Goal: Task Accomplishment & Management: Manage account settings

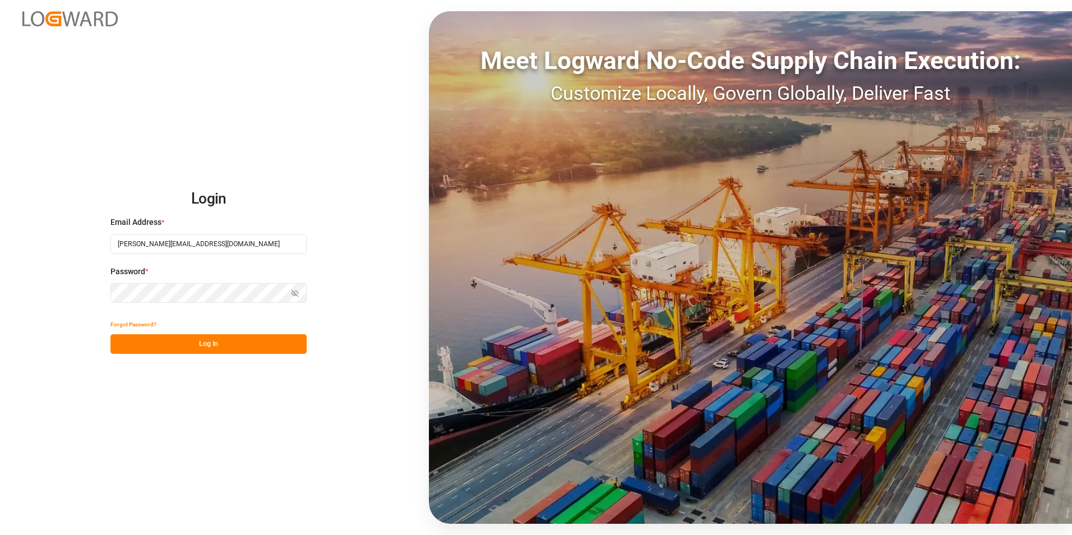
click at [164, 341] on button "Log In" at bounding box center [208, 344] width 196 height 20
click at [197, 240] on input "[PERSON_NAME][EMAIL_ADDRESS][DOMAIN_NAME]" at bounding box center [208, 244] width 196 height 20
click at [237, 248] on input "robert.manelski@cofresco.com" at bounding box center [208, 244] width 196 height 20
type input "[PERSON_NAME][EMAIL_ADDRESS][DOMAIN_NAME]"
click at [166, 344] on button "Log In" at bounding box center [208, 344] width 196 height 20
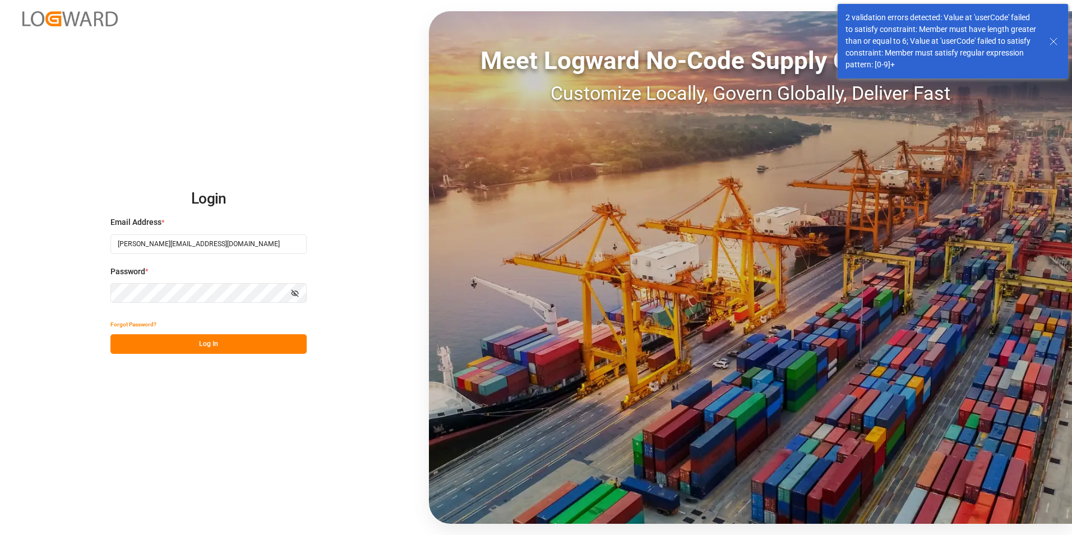
click at [1059, 42] on icon at bounding box center [1052, 41] width 13 height 13
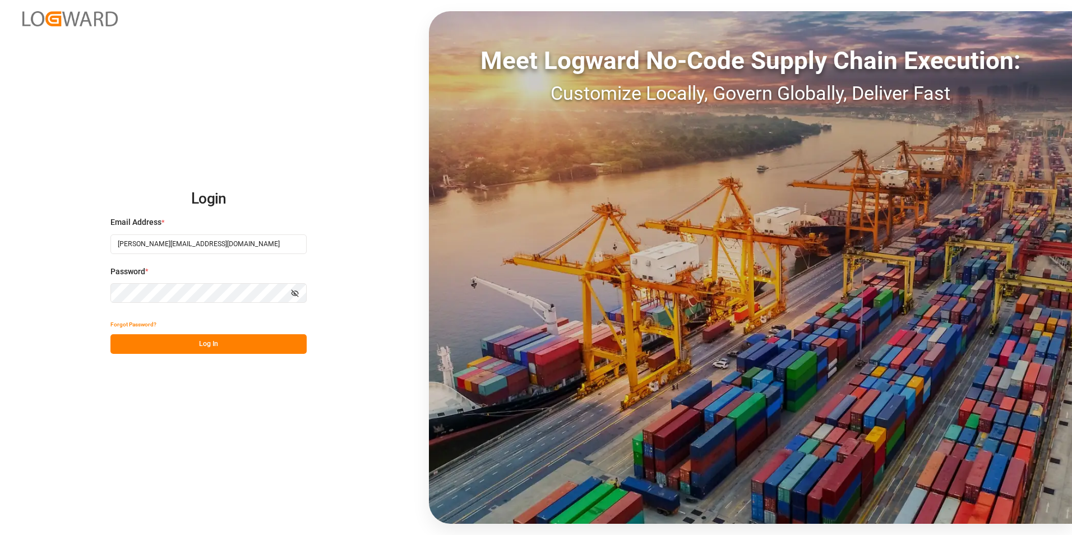
click at [174, 344] on button "Log In" at bounding box center [208, 344] width 196 height 20
click at [161, 249] on input "[PERSON_NAME][EMAIL_ADDRESS][DOMAIN_NAME]" at bounding box center [208, 244] width 196 height 20
type input "robert.manelski@cofresco.com"
click at [153, 344] on button "Log In" at bounding box center [208, 344] width 196 height 20
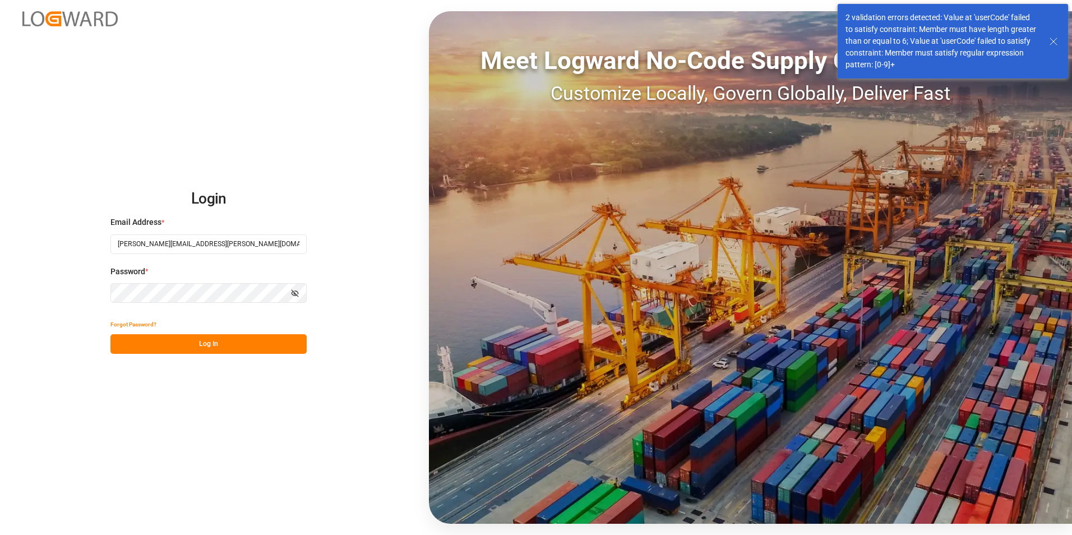
click at [1050, 41] on icon at bounding box center [1052, 41] width 13 height 13
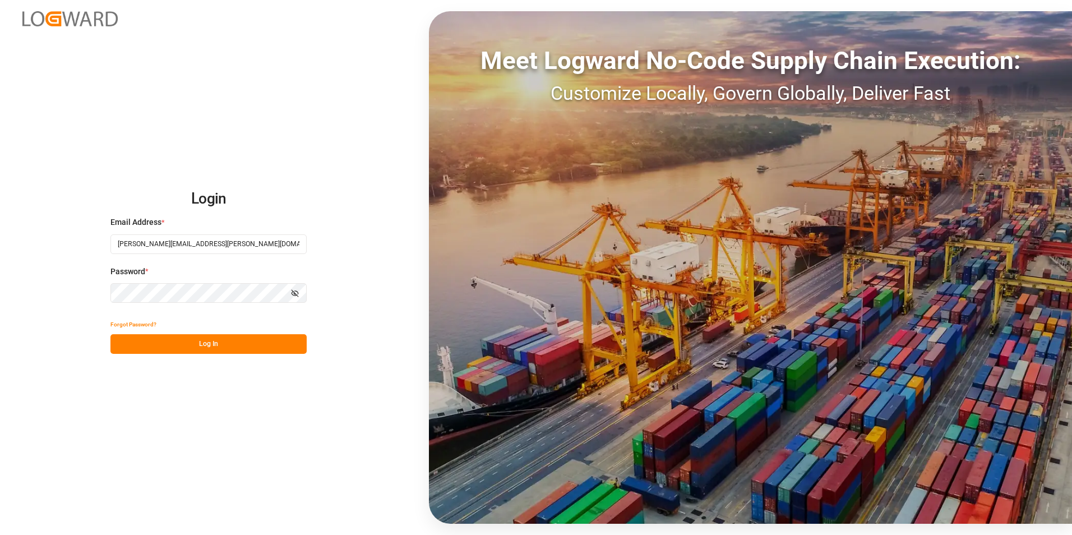
click at [173, 342] on button "Log In" at bounding box center [208, 344] width 196 height 20
click at [163, 241] on input "[PERSON_NAME][EMAIL_ADDRESS][PERSON_NAME][DOMAIN_NAME]" at bounding box center [208, 244] width 196 height 20
type input "[PERSON_NAME][EMAIL_ADDRESS][DOMAIN_NAME]"
click at [163, 344] on button "Log In" at bounding box center [208, 344] width 196 height 20
type input "[PERSON_NAME][EMAIL_ADDRESS][DOMAIN_NAME]"
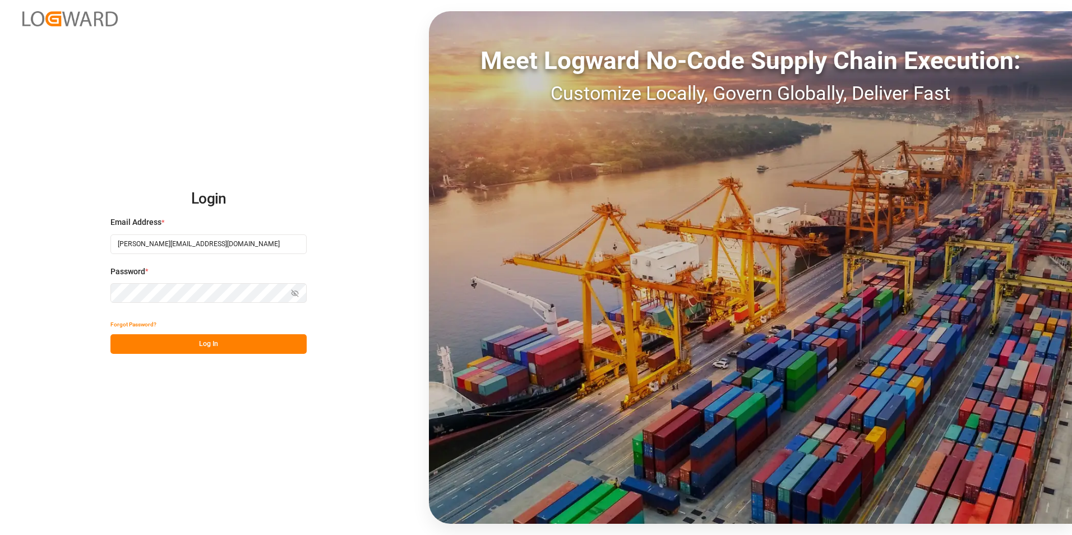
click at [174, 343] on button "Log In" at bounding box center [208, 344] width 196 height 20
type input "[PERSON_NAME][EMAIL_ADDRESS][DOMAIN_NAME]"
drag, startPoint x: 139, startPoint y: 340, endPoint x: 151, endPoint y: 339, distance: 12.4
click at [140, 340] on button "Log In" at bounding box center [208, 344] width 196 height 20
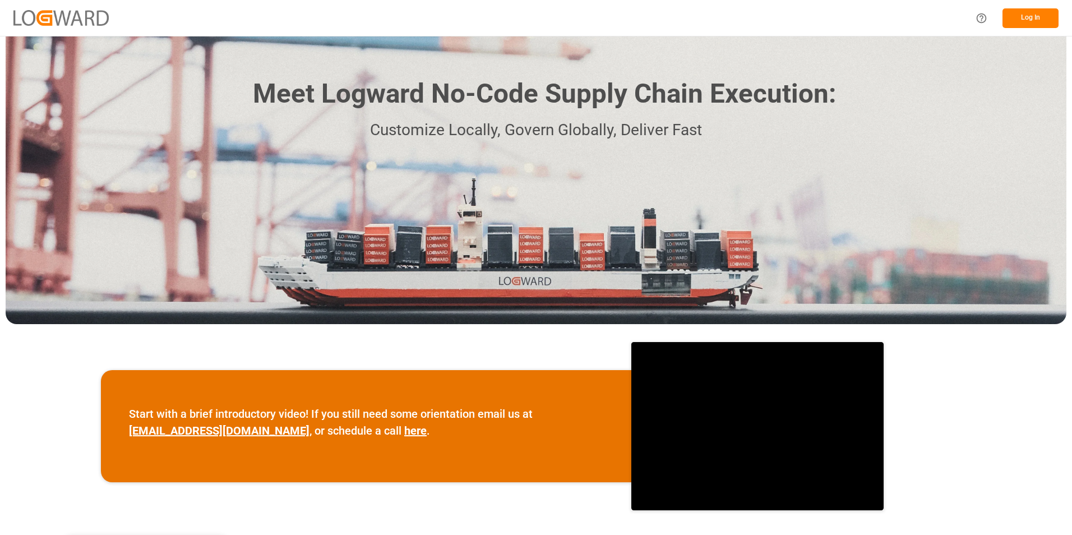
scroll to position [56, 0]
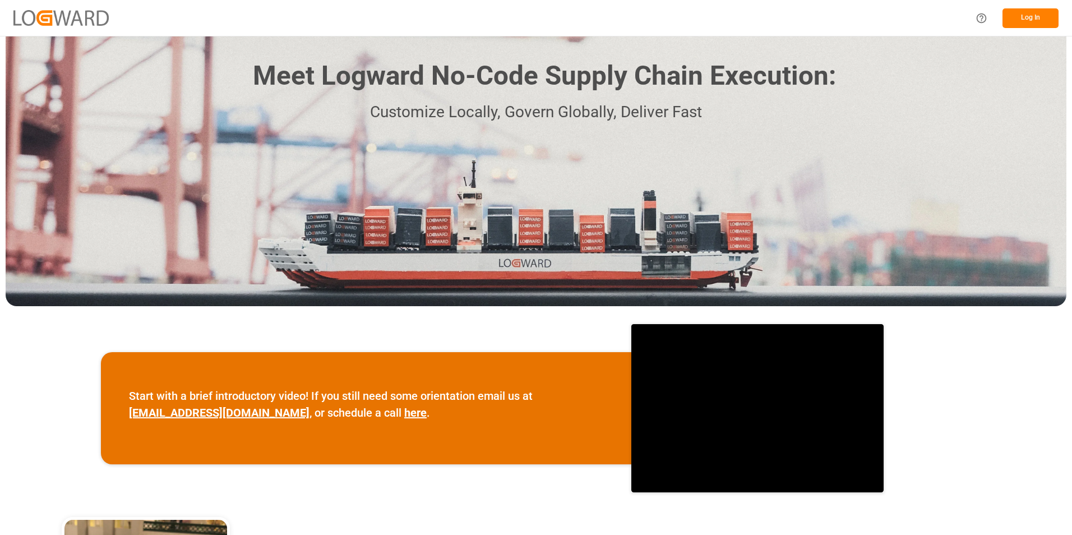
click at [1018, 15] on button "Log In" at bounding box center [1030, 18] width 56 height 20
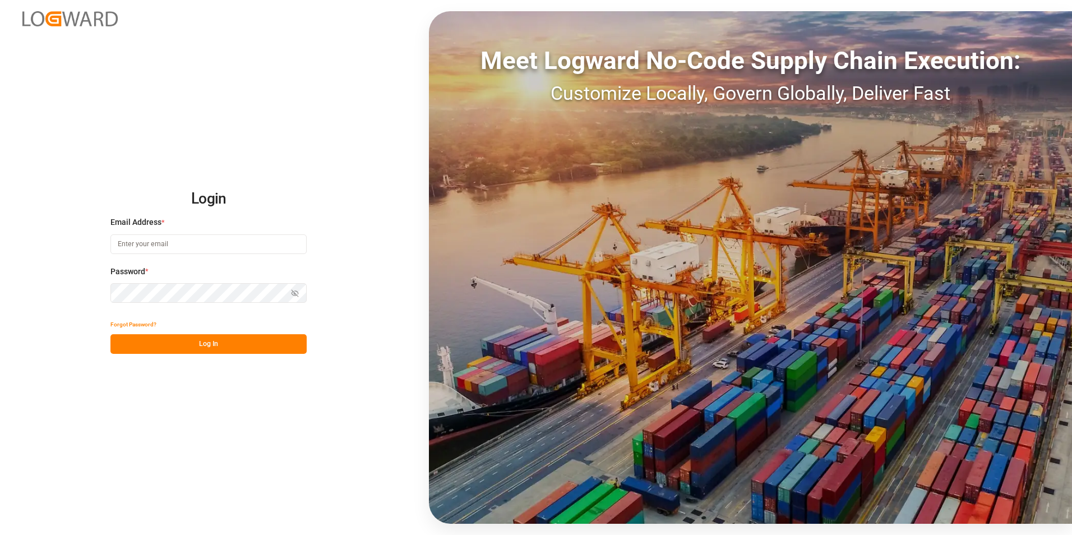
type input "[PERSON_NAME][EMAIL_ADDRESS][DOMAIN_NAME]"
click at [150, 344] on button "Log In" at bounding box center [208, 344] width 196 height 20
type input "[PERSON_NAME][EMAIL_ADDRESS][DOMAIN_NAME]"
click at [216, 339] on button "Log In" at bounding box center [208, 344] width 196 height 20
click at [176, 349] on button "Log In" at bounding box center [208, 344] width 196 height 20
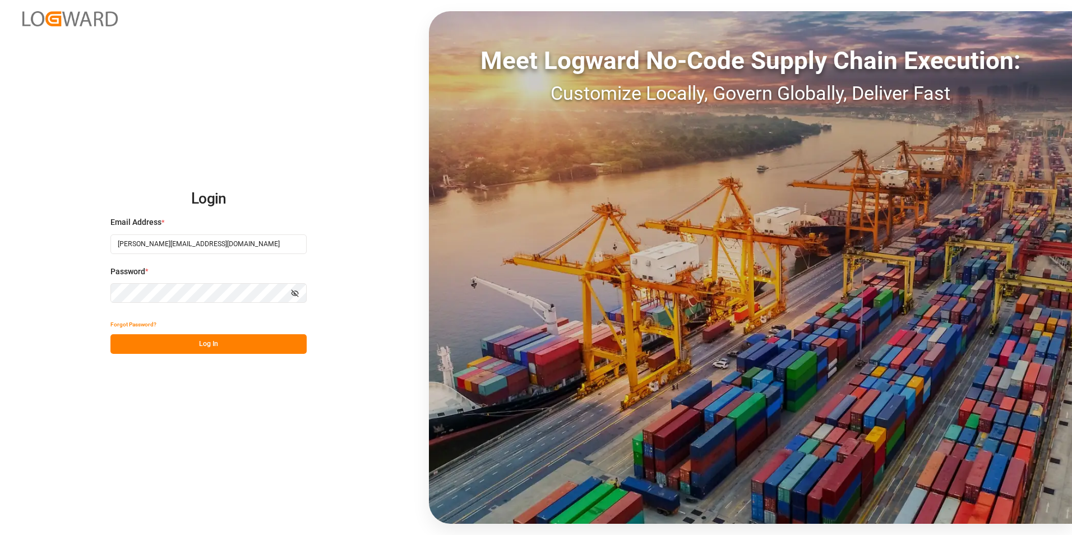
click at [172, 242] on input "[PERSON_NAME][EMAIL_ADDRESS][DOMAIN_NAME]" at bounding box center [208, 244] width 196 height 20
type input "[PERSON_NAME][EMAIL_ADDRESS][PERSON_NAME][DOMAIN_NAME]"
click at [167, 344] on button "Log In" at bounding box center [208, 344] width 196 height 20
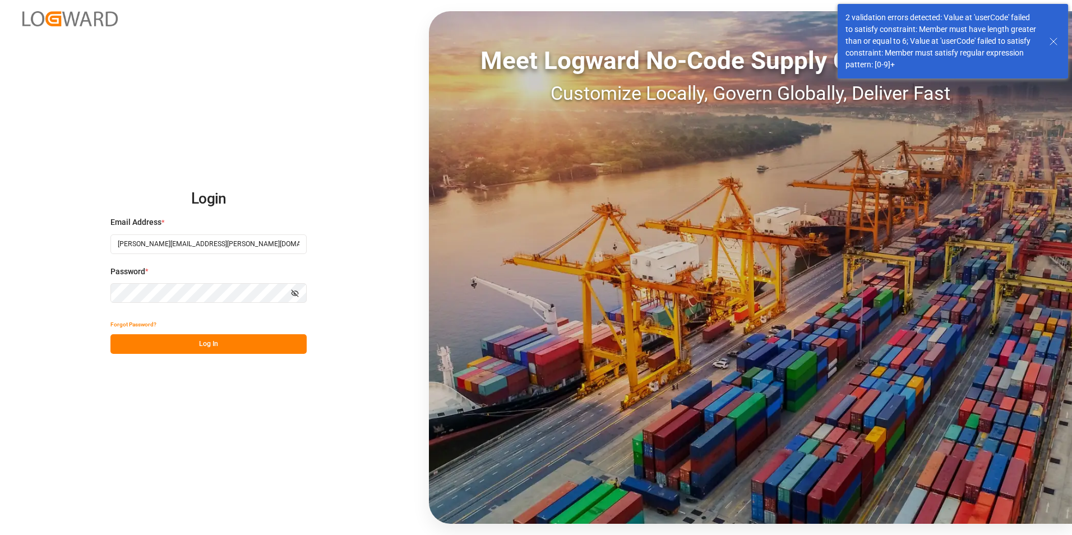
click at [1052, 46] on icon at bounding box center [1052, 41] width 13 height 13
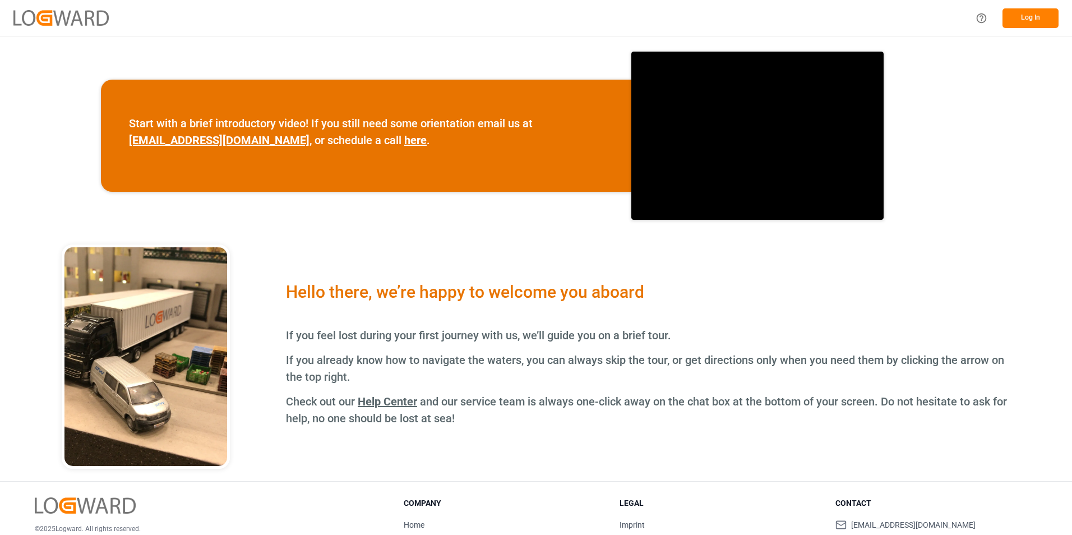
scroll to position [402, 0]
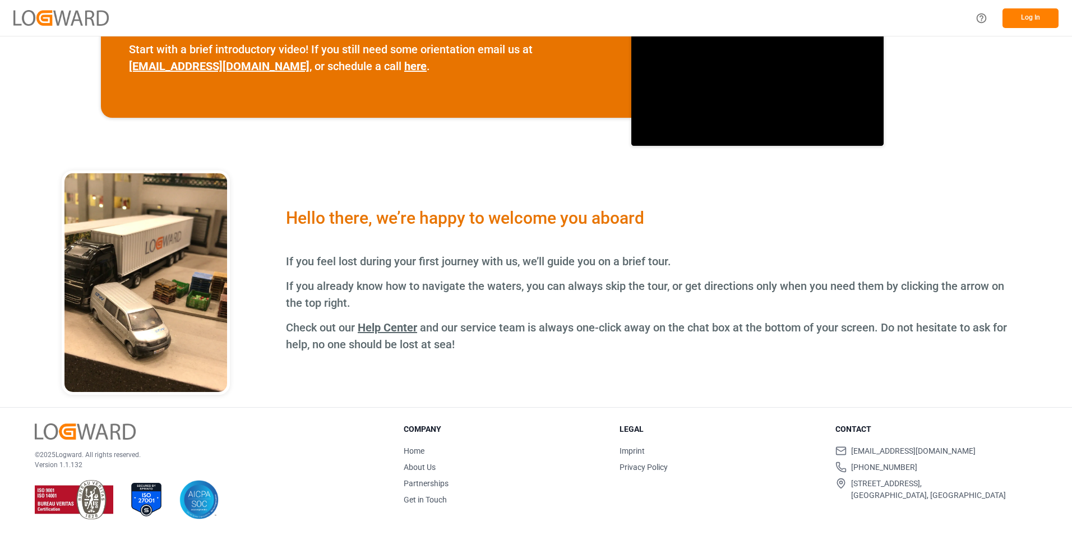
click at [1032, 23] on button "Log In" at bounding box center [1030, 18] width 56 height 20
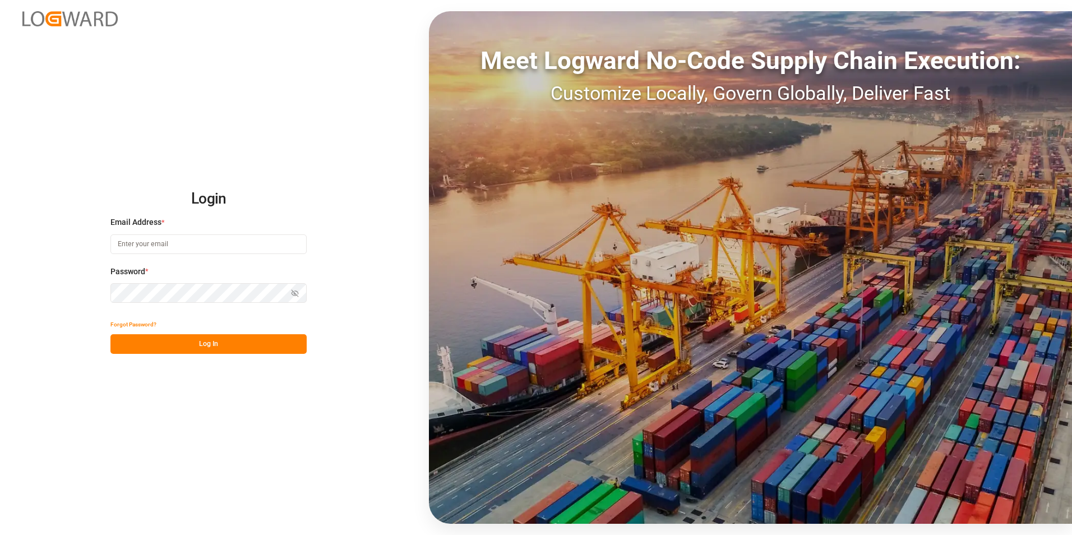
type input "[PERSON_NAME][EMAIL_ADDRESS][DOMAIN_NAME]"
click at [167, 338] on button "Log In" at bounding box center [208, 344] width 196 height 20
